Goal: Navigation & Orientation: Find specific page/section

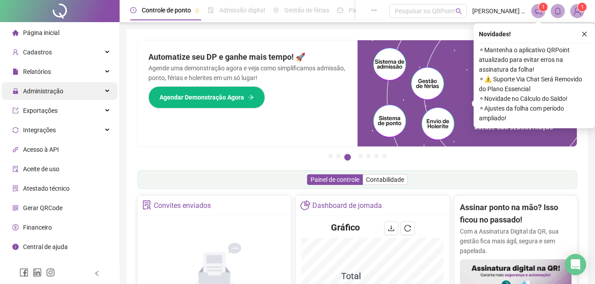
click at [32, 93] on span "Administração" at bounding box center [43, 91] width 40 height 7
